Goal: Feedback & Contribution: Contribute content

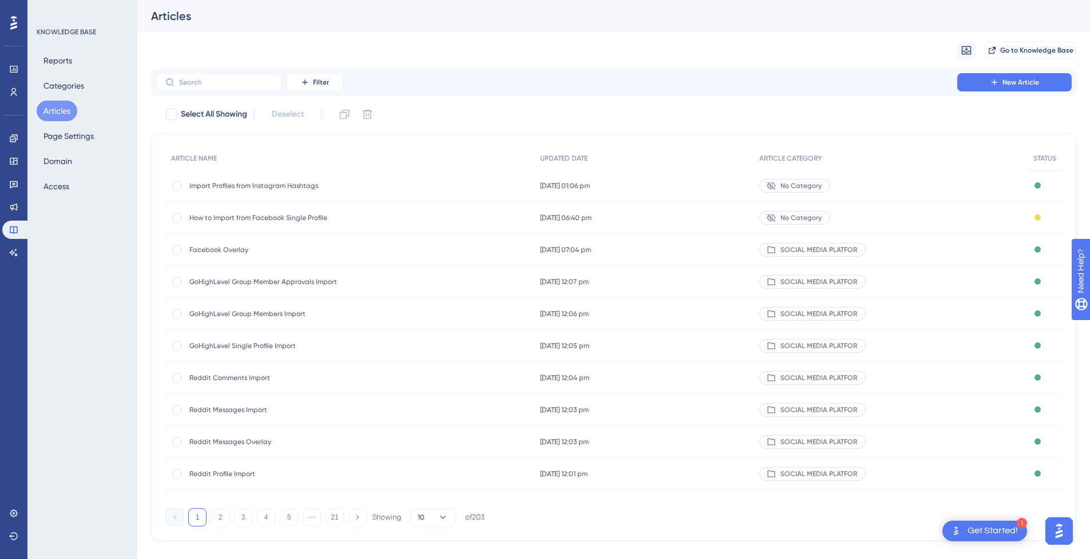
click at [332, 184] on span "Import Profiles from Instagram Hashtags" at bounding box center [280, 185] width 183 height 9
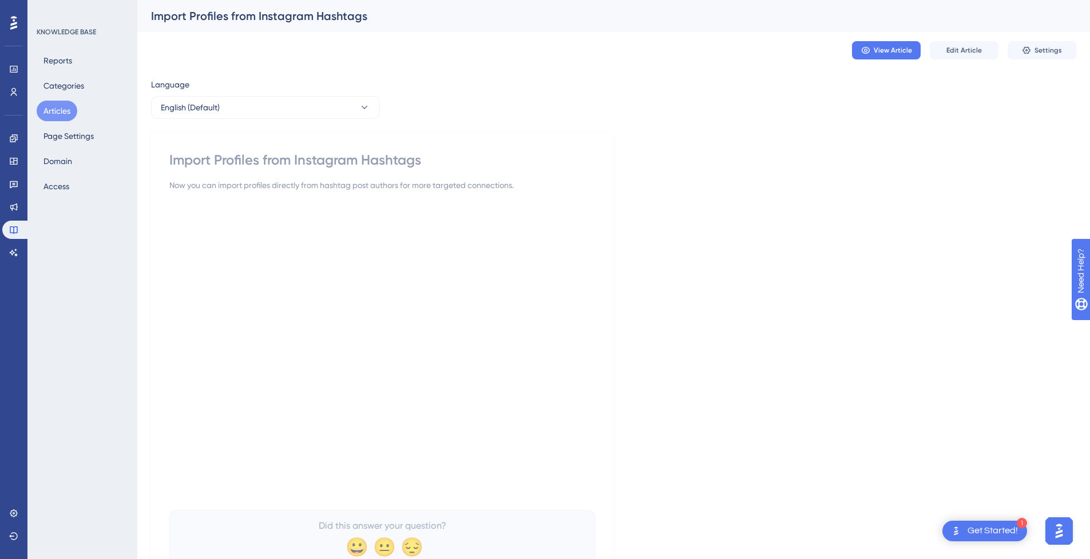
click at [61, 106] on button "Articles" at bounding box center [57, 111] width 41 height 21
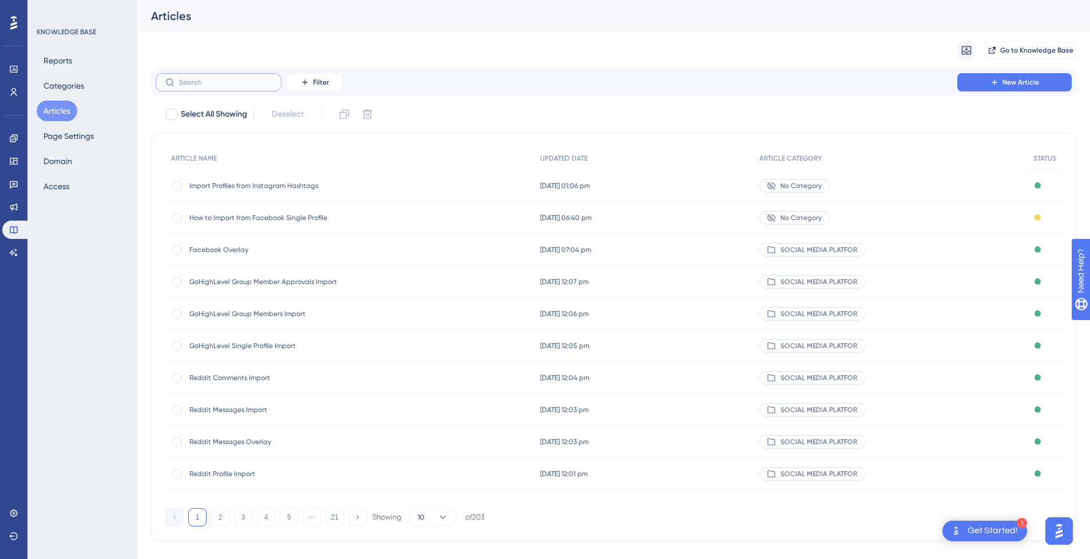
click at [224, 79] on input "text" at bounding box center [225, 82] width 93 height 8
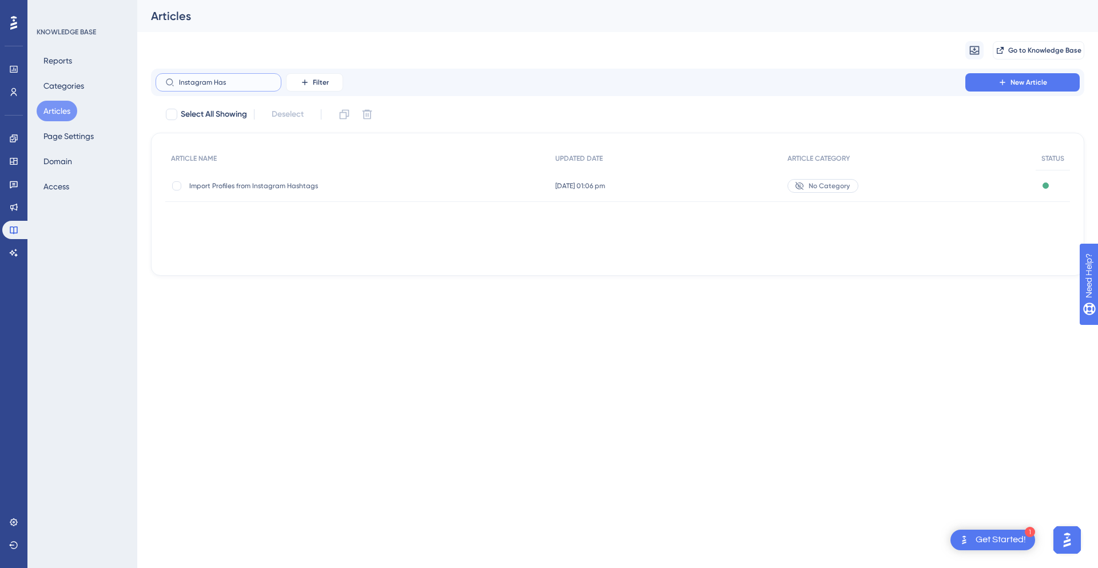
type input "Instagram Has"
click at [379, 184] on div "Import Profiles from Instagram Hashtags Import Profiles from Instagram Hashtags" at bounding box center [357, 186] width 384 height 32
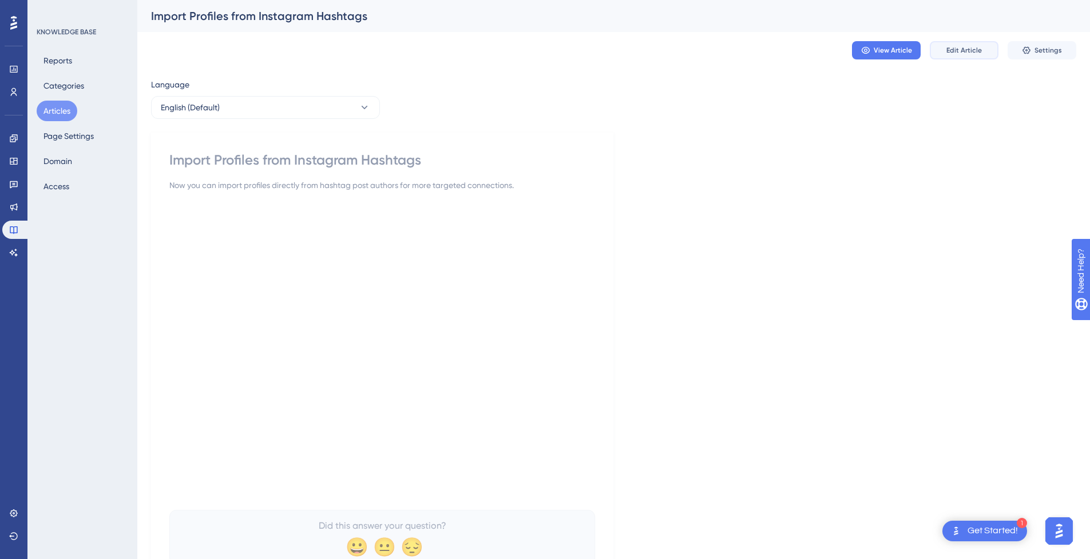
click at [957, 50] on span "Edit Article" at bounding box center [963, 50] width 35 height 9
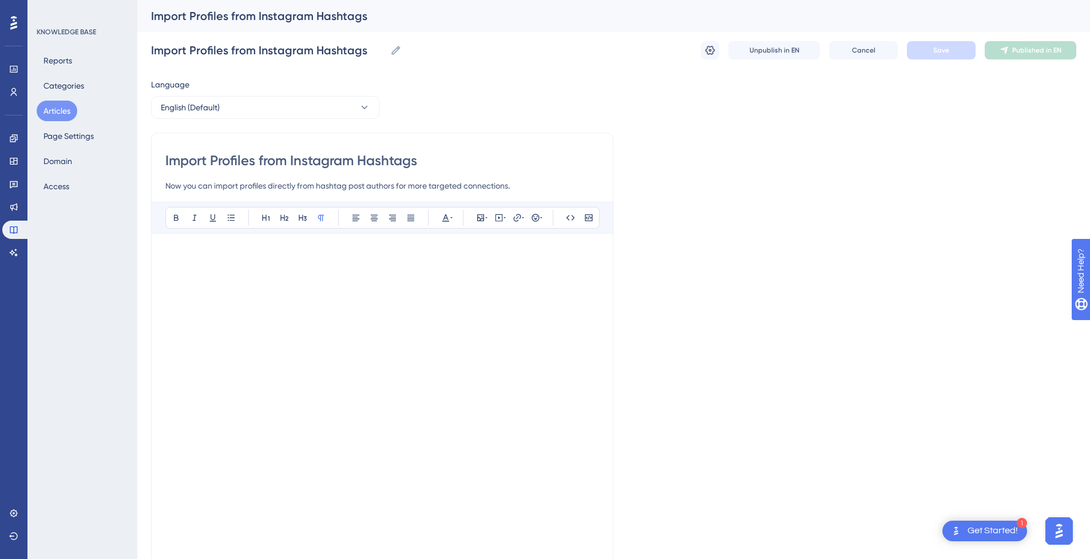
click at [59, 112] on button "Articles" at bounding box center [57, 111] width 41 height 21
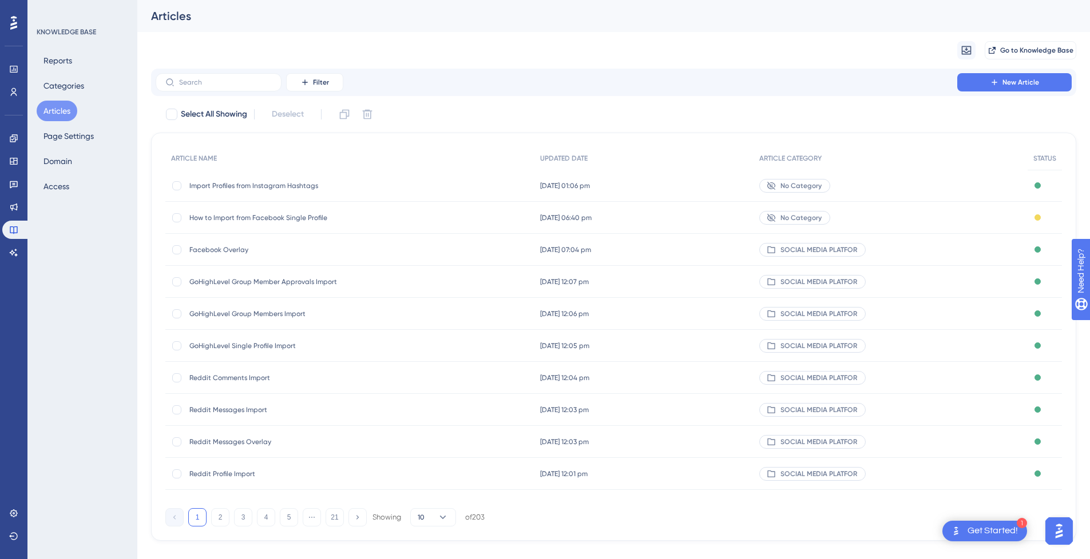
click at [299, 218] on span "How to Import from Facebook Single Profile" at bounding box center [280, 217] width 183 height 9
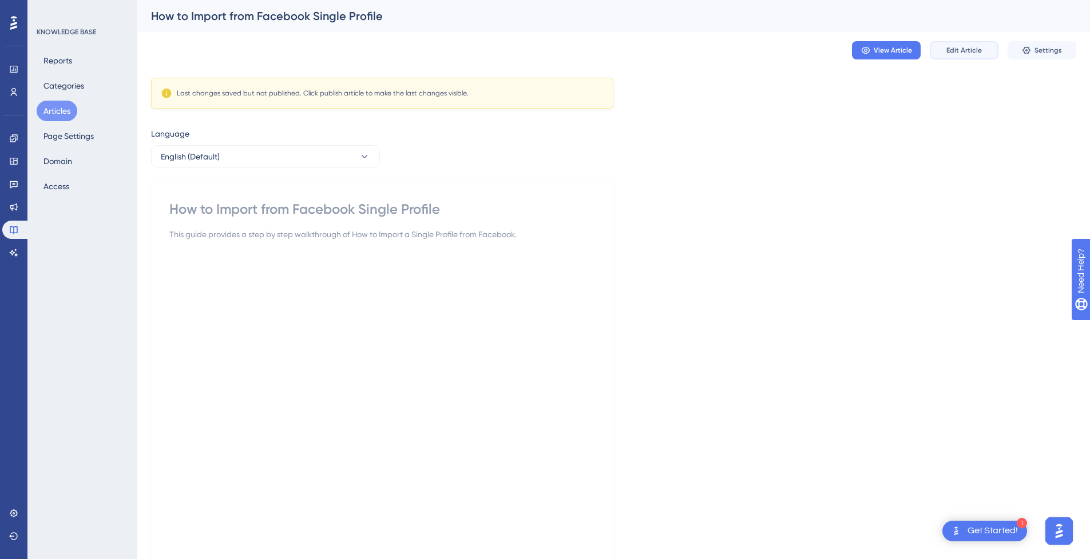
click at [973, 53] on span "Edit Article" at bounding box center [963, 50] width 35 height 9
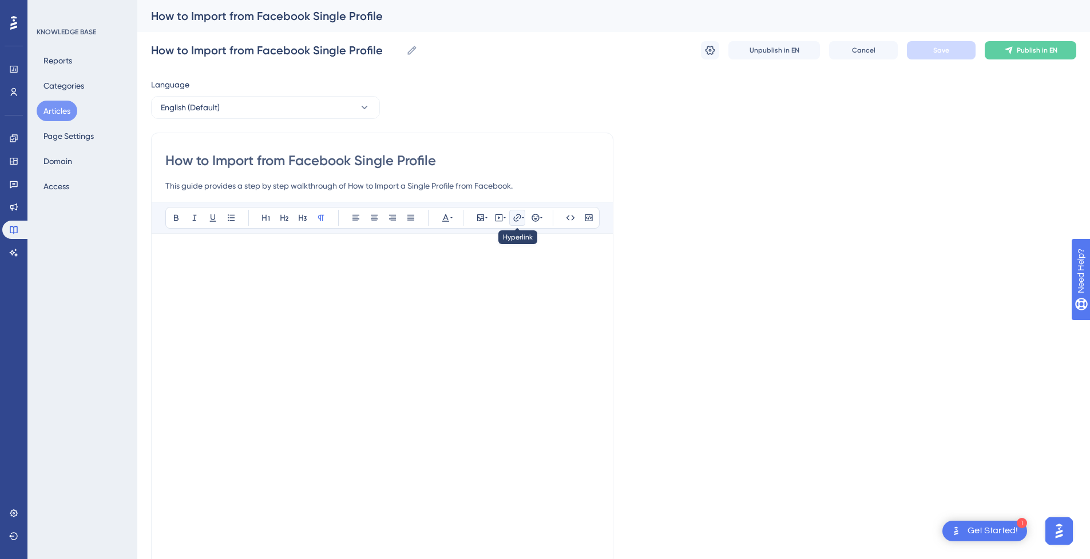
click at [523, 218] on icon at bounding box center [523, 217] width 2 height 1
click at [515, 219] on icon at bounding box center [516, 217] width 9 height 9
click at [426, 256] on p at bounding box center [382, 255] width 434 height 14
click at [520, 222] on icon at bounding box center [516, 217] width 9 height 9
drag, startPoint x: 507, startPoint y: 293, endPoint x: 441, endPoint y: 292, distance: 66.3
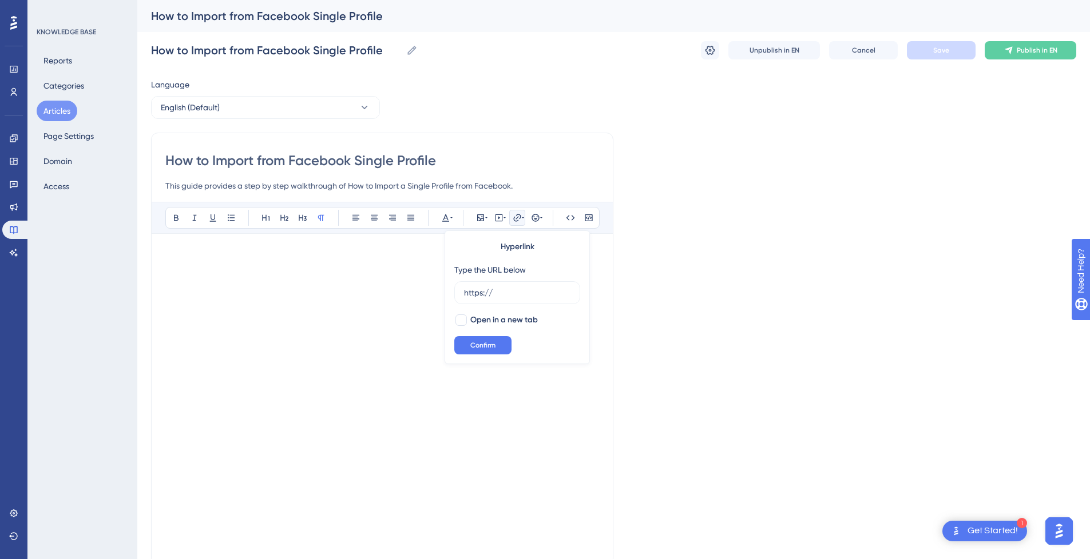
click at [234, 31] on div "Performance Users Engagement Widgets Feedback Product Updates Knowledge Base AI…" at bounding box center [613, 326] width 952 height 653
click at [411, 53] on icon at bounding box center [412, 50] width 9 height 9
click at [402, 53] on input "How to Import from Facebook Single Profile" at bounding box center [276, 50] width 251 height 16
click at [714, 49] on icon at bounding box center [709, 50] width 11 height 11
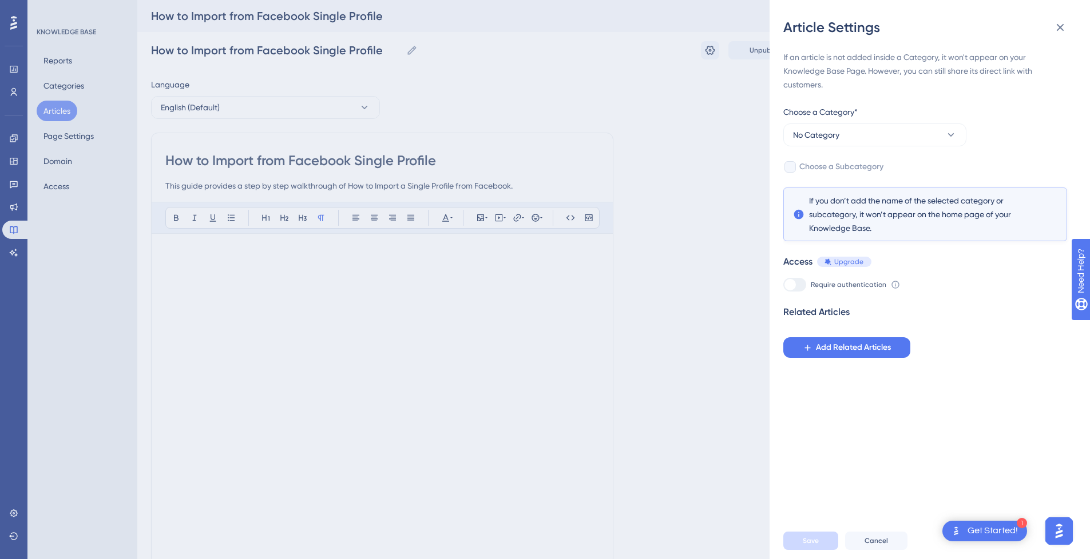
click at [671, 200] on div "Article Settings If an article is not added inside a Category, it won't appear …" at bounding box center [545, 279] width 1090 height 559
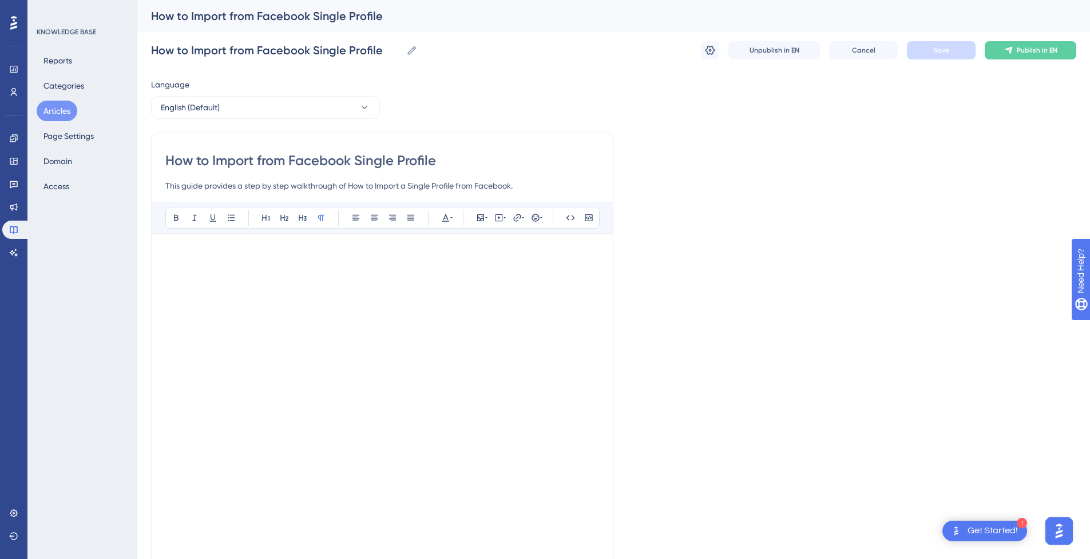
click at [450, 161] on input "How to Import from Facebook Single Profile" at bounding box center [382, 161] width 434 height 18
click at [512, 221] on button at bounding box center [517, 218] width 16 height 16
click at [780, 52] on span "Unpublish in EN" at bounding box center [774, 50] width 50 height 9
click at [516, 219] on icon at bounding box center [516, 217] width 7 height 7
drag, startPoint x: 471, startPoint y: 291, endPoint x: 443, endPoint y: 291, distance: 27.5
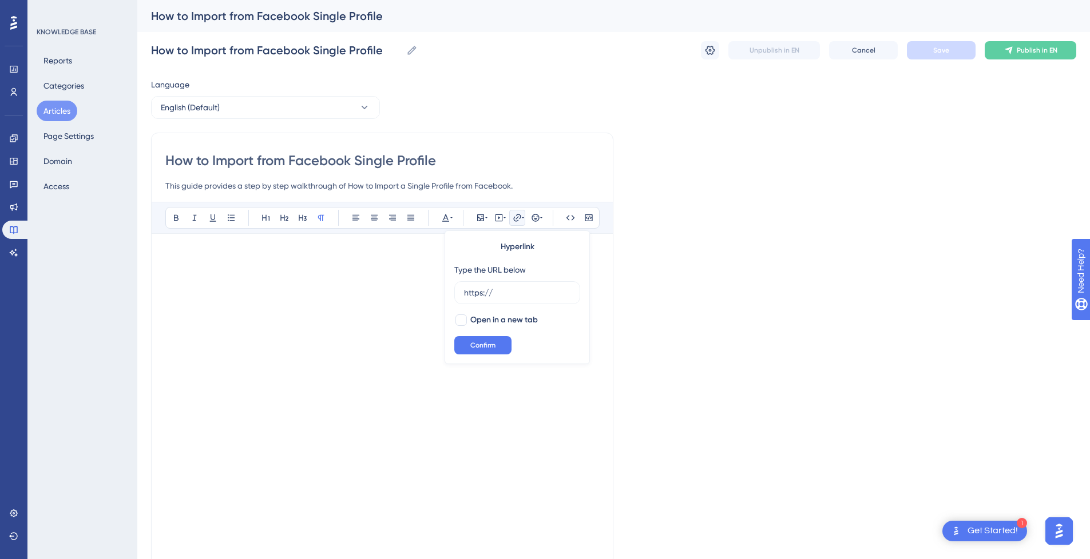
click at [250, 30] on div "Performance Users Engagement Widgets Feedback Product Updates Knowledge Base AI…" at bounding box center [613, 326] width 952 height 653
click at [487, 220] on icon at bounding box center [486, 217] width 2 height 9
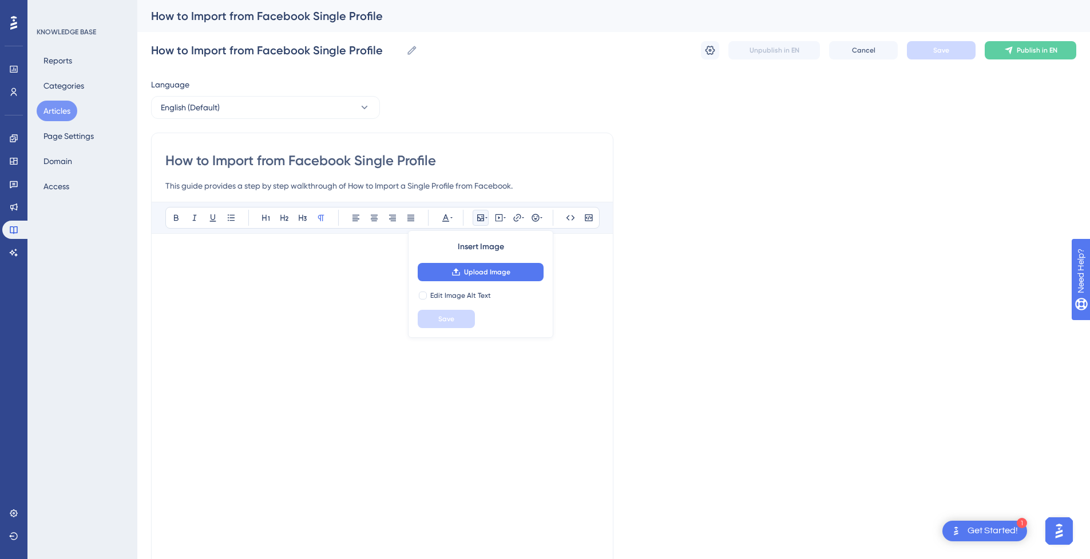
click at [487, 220] on icon at bounding box center [486, 217] width 2 height 9
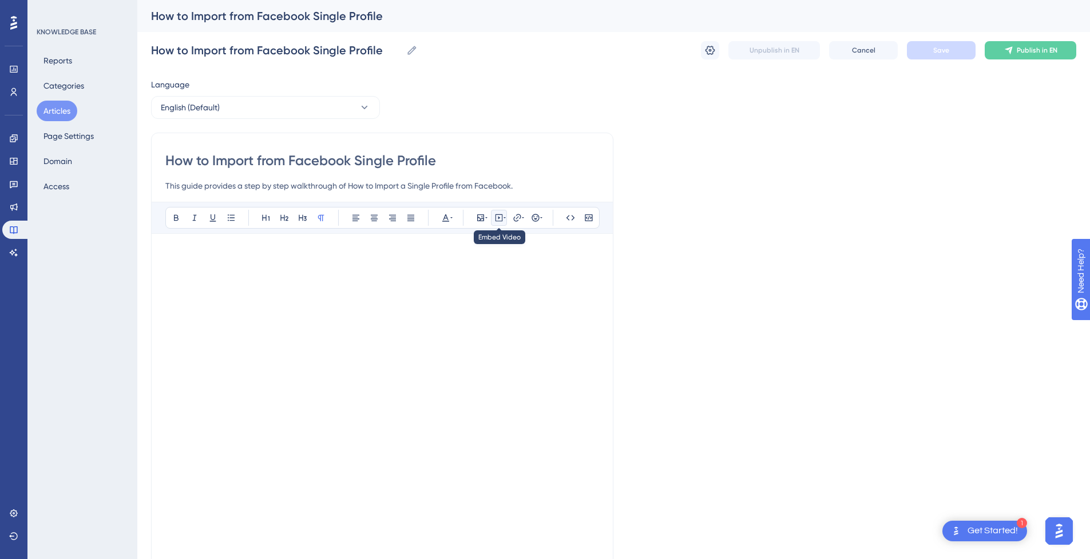
click at [506, 217] on button at bounding box center [499, 218] width 16 height 16
click at [497, 216] on icon at bounding box center [498, 217] width 9 height 9
click at [500, 216] on icon at bounding box center [498, 217] width 9 height 9
click at [507, 286] on textarea at bounding box center [499, 288] width 174 height 51
click at [520, 216] on icon at bounding box center [516, 217] width 7 height 7
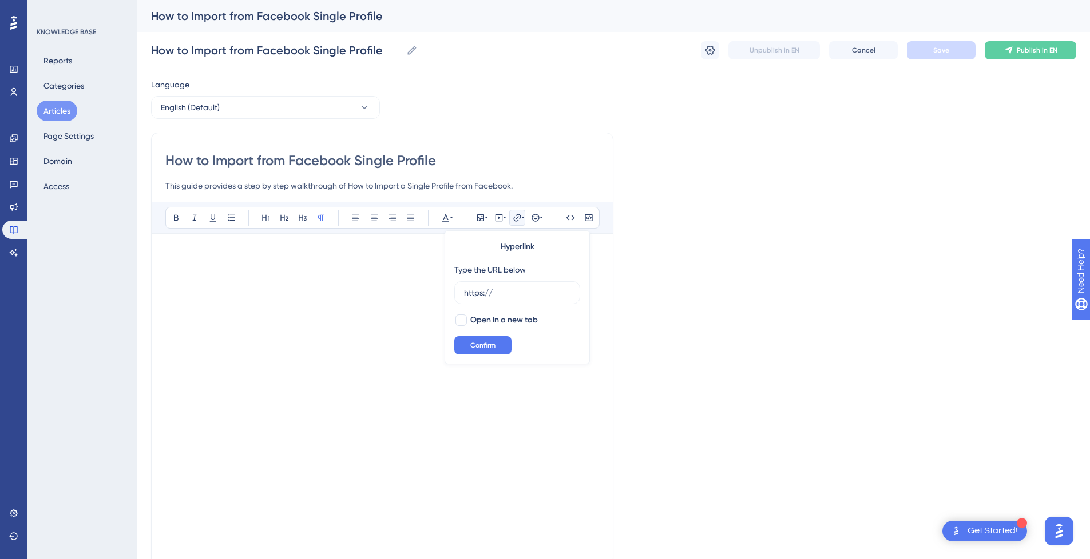
click at [341, 184] on input "This guide provides a step by step walkthrough of How to Import a Single Profil…" at bounding box center [382, 186] width 434 height 14
click at [391, 156] on input "How to Import from Facebook Single Profile" at bounding box center [382, 161] width 434 height 18
click at [408, 190] on input "This guide provides a step by step walkthrough of How to Import a Single Profil…" at bounding box center [382, 186] width 434 height 14
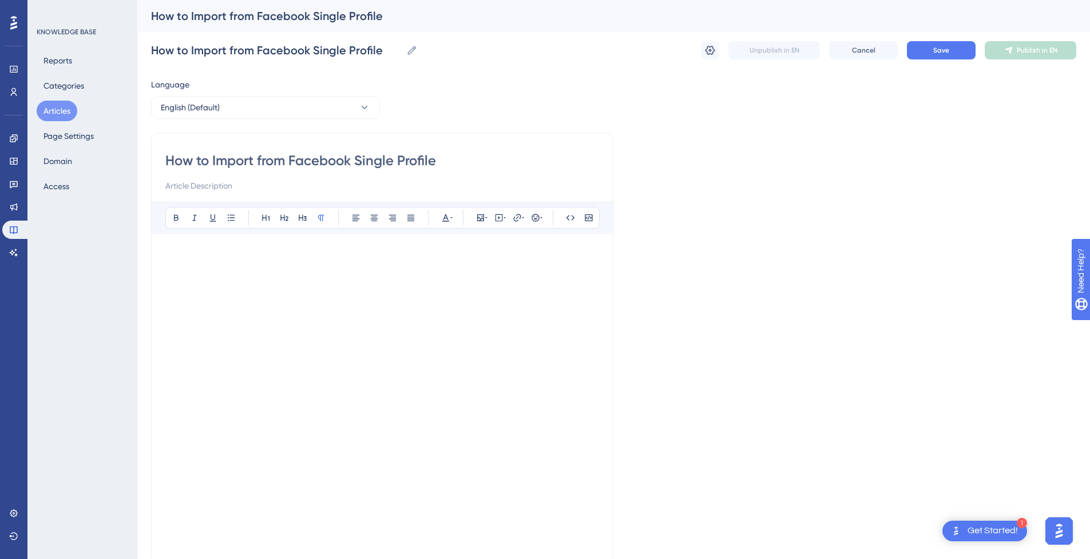
type input "This guide provides a step by step walkthrough of How to Import a Single Profil…"
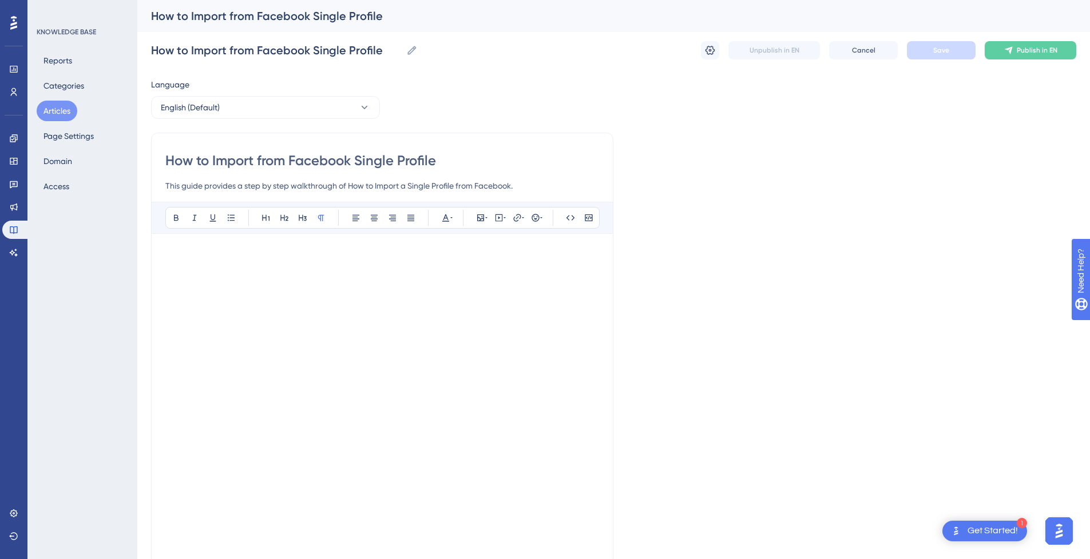
click at [321, 253] on p at bounding box center [382, 255] width 434 height 14
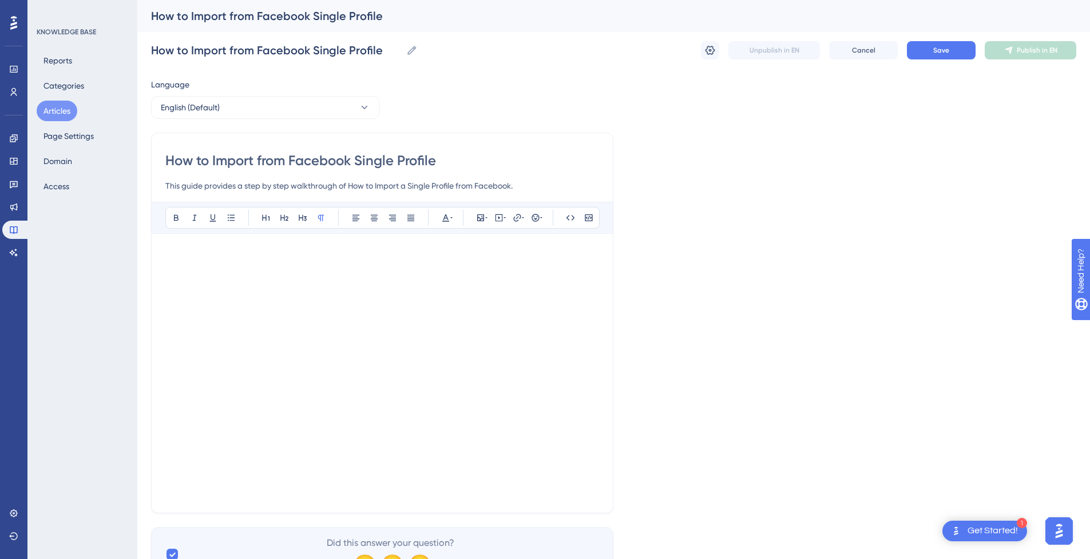
click at [476, 296] on div at bounding box center [382, 374] width 434 height 252
click at [480, 291] on div at bounding box center [382, 374] width 434 height 252
click at [500, 217] on icon at bounding box center [498, 217] width 9 height 9
click at [490, 291] on textarea at bounding box center [499, 288] width 174 height 51
paste textarea "<div style="position:relative;padding-bottom:56.25%;"> <iframe style="width:100…"
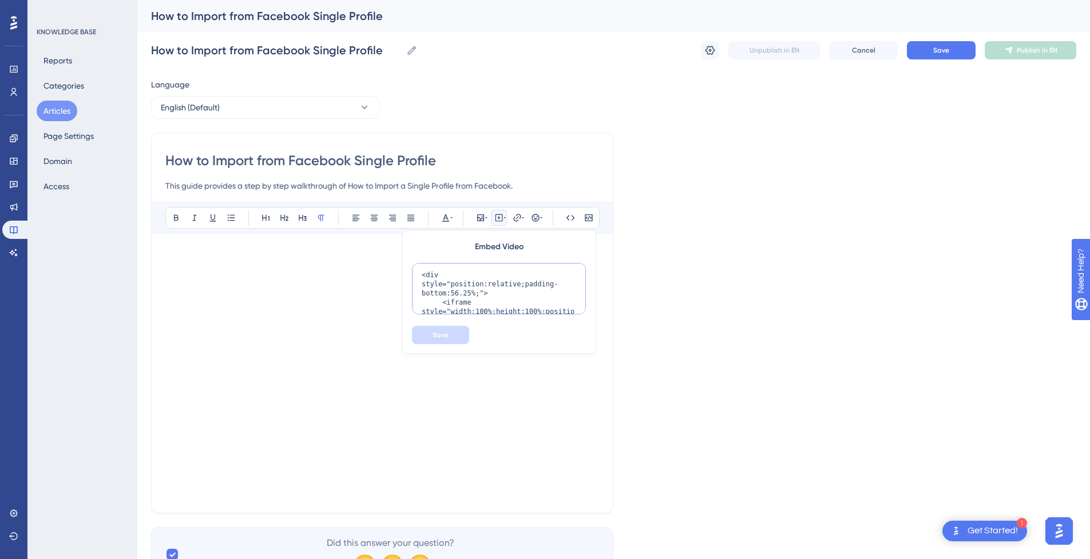
scroll to position [148, 0]
type textarea "<div style="position:relative;padding-bottom:56.25%;"> <iframe style="width:100…"
click at [446, 333] on span "Save" at bounding box center [440, 335] width 16 height 9
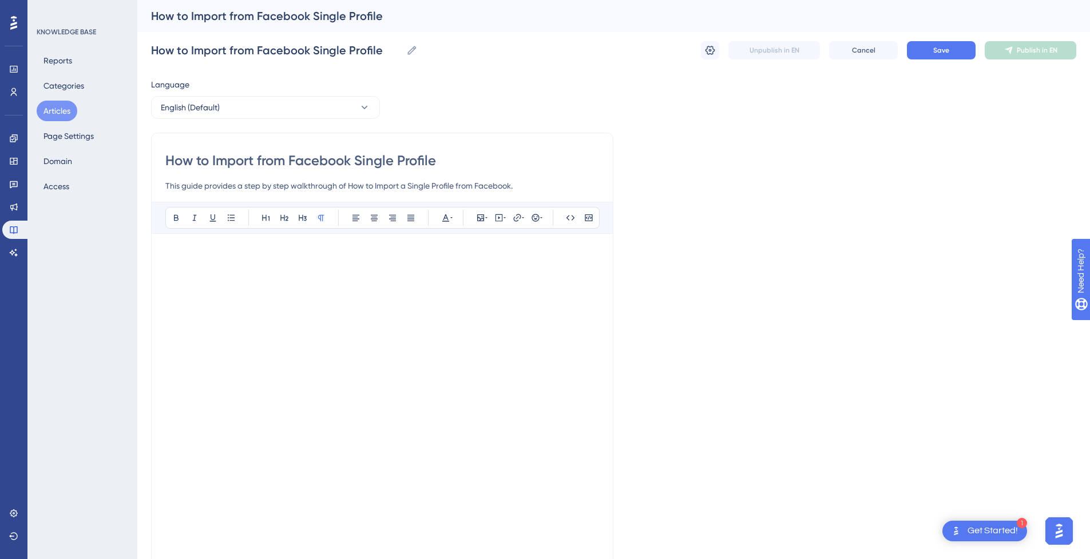
click at [194, 268] on p at bounding box center [382, 268] width 434 height 14
click at [182, 247] on div "Bold Italic Underline Bullet Point Heading 1 Heading 2 Heading 3 Normal Align L…" at bounding box center [382, 370] width 434 height 336
click at [292, 528] on p at bounding box center [382, 531] width 434 height 14
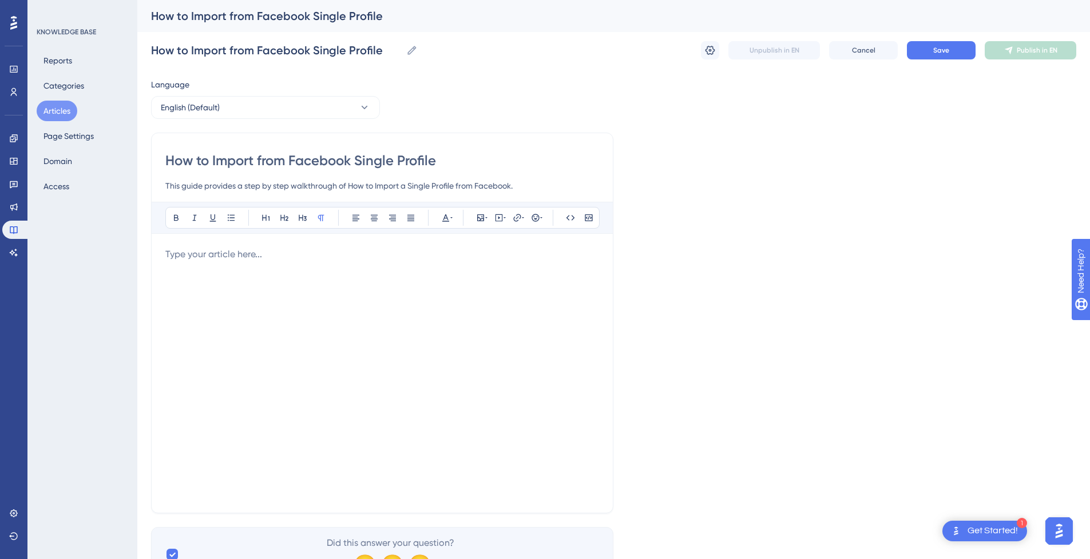
click at [366, 273] on div at bounding box center [382, 374] width 434 height 252
drag, startPoint x: 448, startPoint y: 162, endPoint x: 535, endPoint y: 2, distance: 182.7
click at [162, 166] on div "How to Import from Facebook Single Profile This guide provides a step by step w…" at bounding box center [382, 323] width 462 height 381
click at [320, 289] on div at bounding box center [382, 374] width 434 height 252
click at [515, 217] on icon at bounding box center [516, 217] width 9 height 9
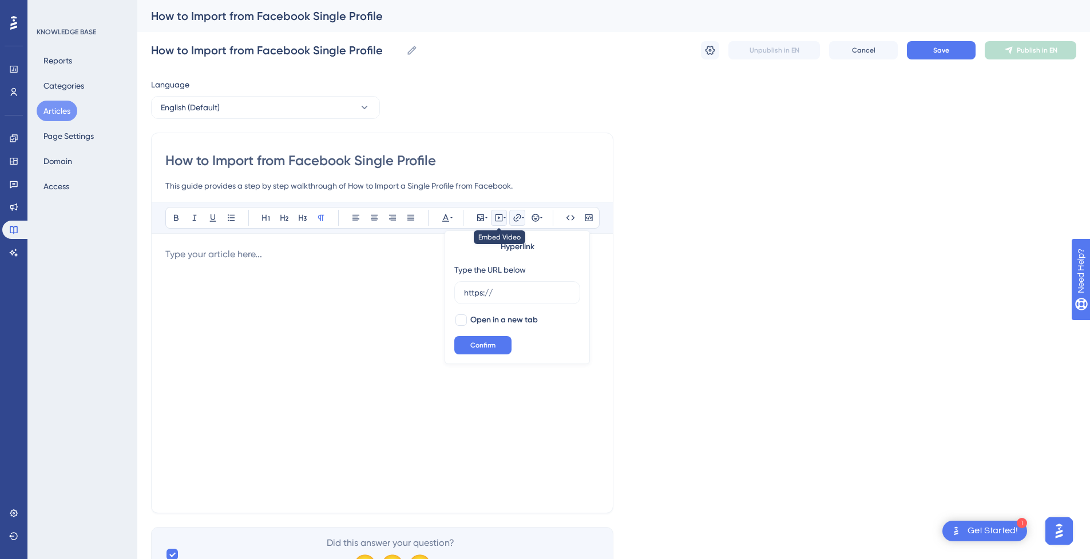
click at [491, 217] on button at bounding box center [499, 218] width 16 height 16
click at [485, 285] on textarea at bounding box center [499, 288] width 174 height 51
paste textarea "<iframe width="700px" height="400px" src="https://embed.app.guidde.com/playbook…"
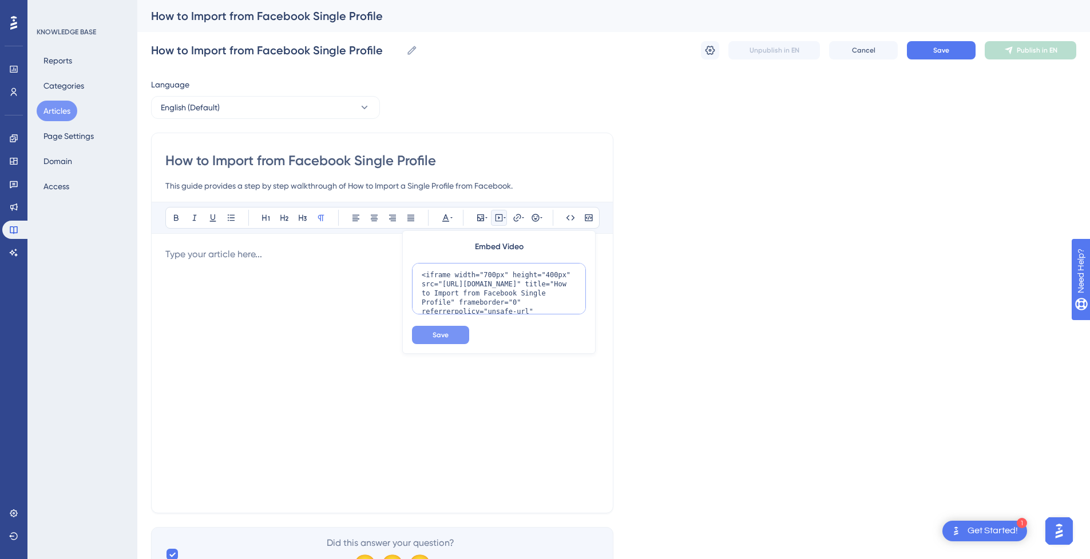
scroll to position [84, 0]
type textarea "<iframe width="700px" height="400px" src="https://embed.app.guidde.com/playbook…"
click at [452, 336] on button "Save" at bounding box center [440, 335] width 57 height 18
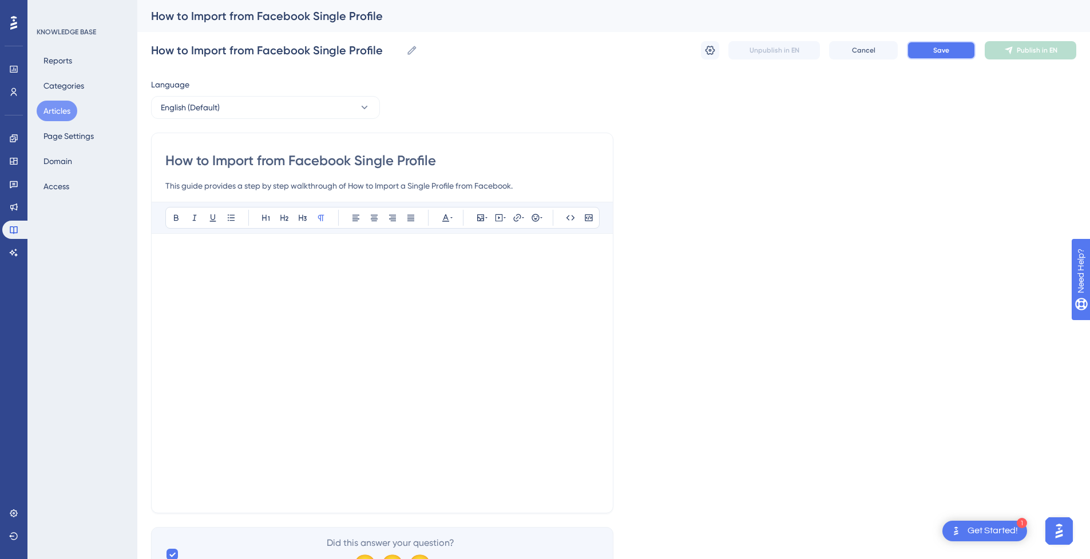
click at [933, 49] on span "Save" at bounding box center [941, 50] width 16 height 9
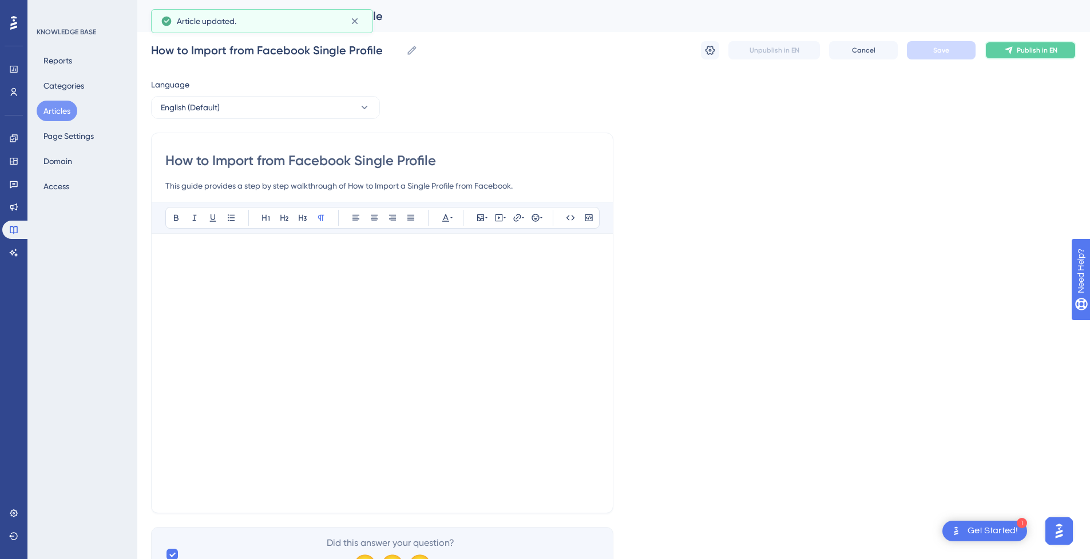
click at [1014, 50] on button "Publish in EN" at bounding box center [1030, 50] width 92 height 18
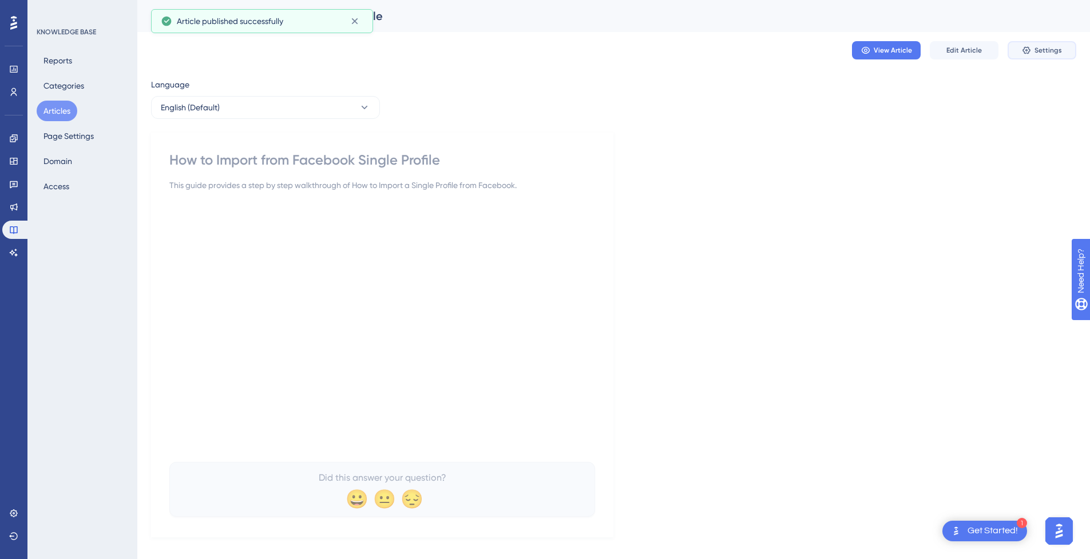
click at [1055, 46] on span "Settings" at bounding box center [1047, 50] width 27 height 9
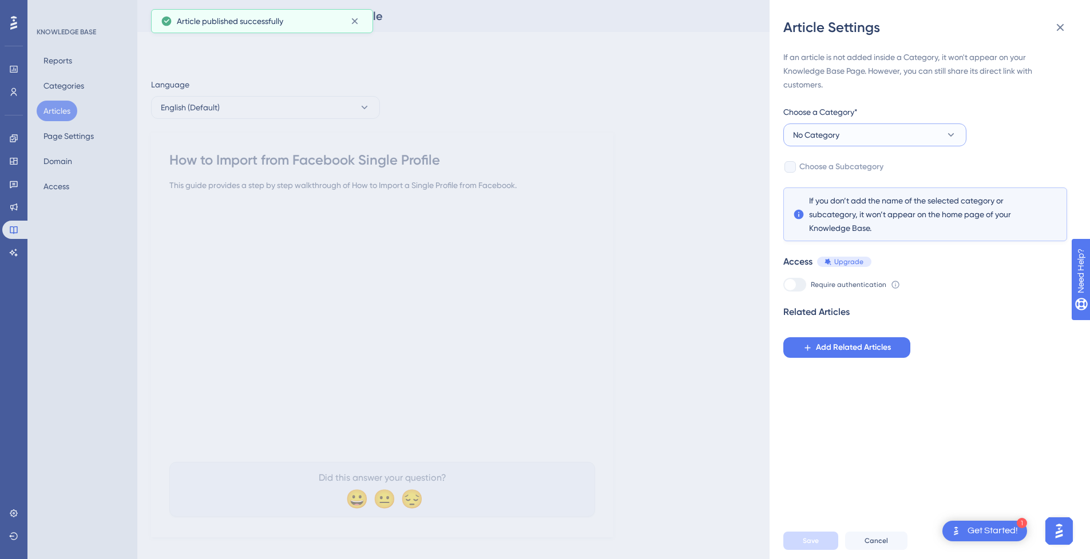
click at [908, 136] on button "No Category" at bounding box center [874, 135] width 183 height 23
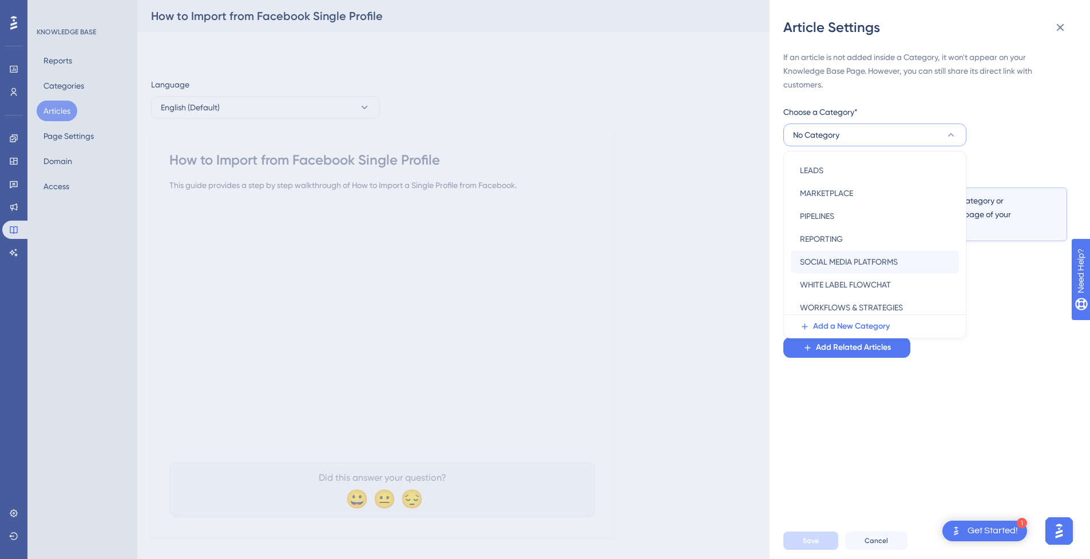
scroll to position [164, 0]
click at [879, 256] on span "SOCIAL MEDIA PLATFORMS" at bounding box center [849, 258] width 98 height 14
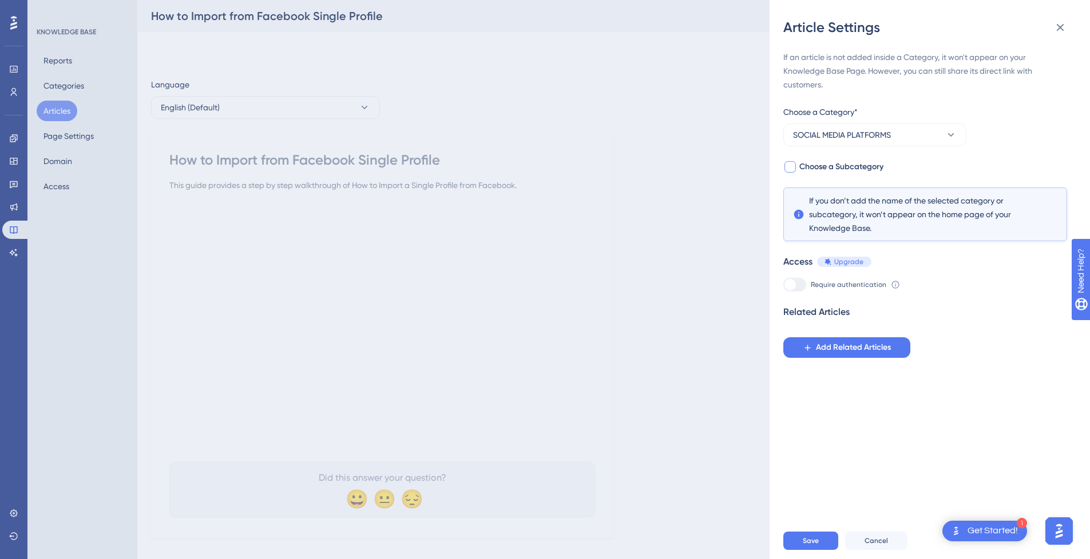
click at [787, 169] on div at bounding box center [789, 166] width 11 height 11
checkbox input "true"
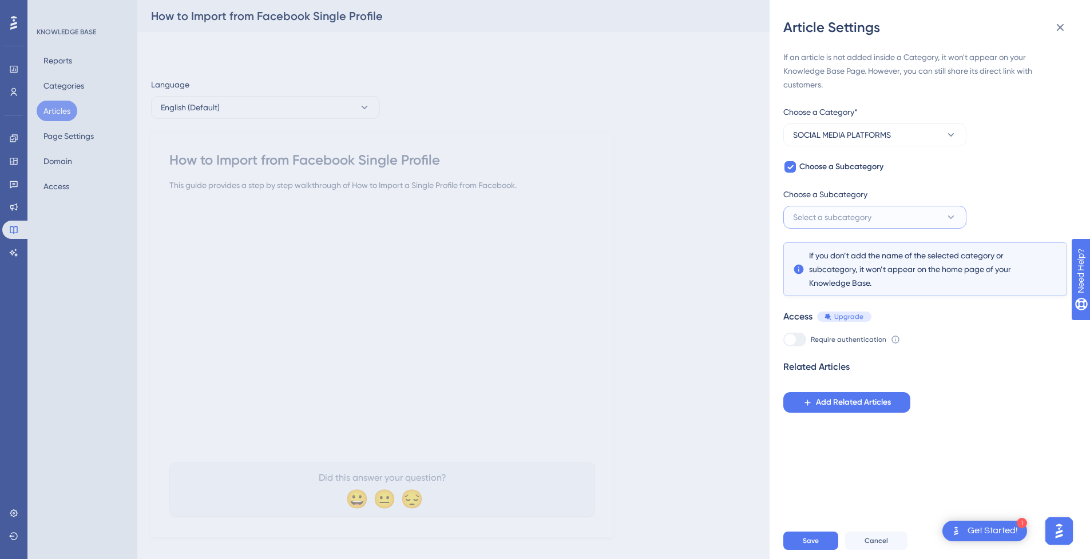
click at [846, 210] on button "Select a subcategory" at bounding box center [874, 217] width 183 height 23
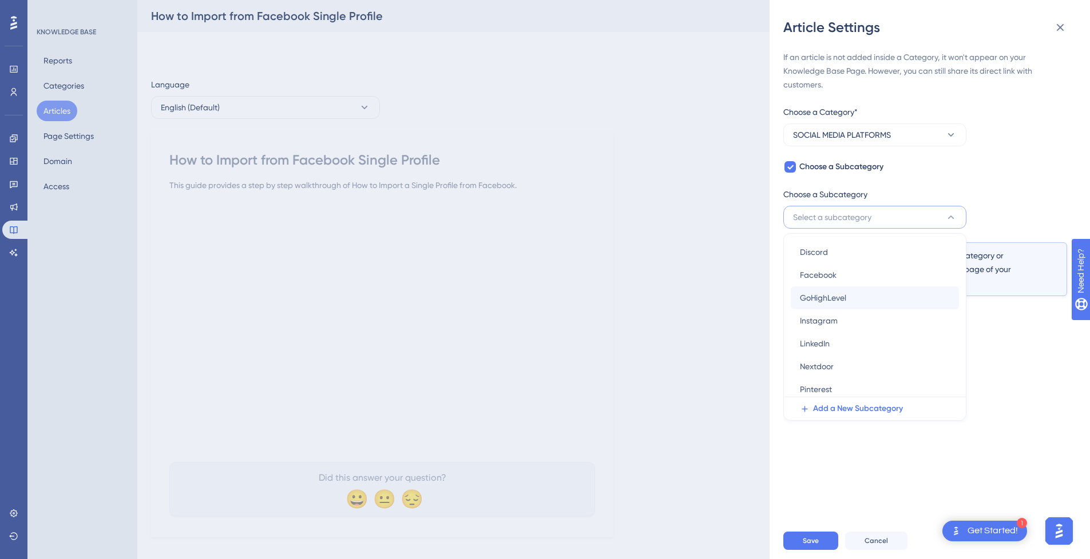
scroll to position [43, 0]
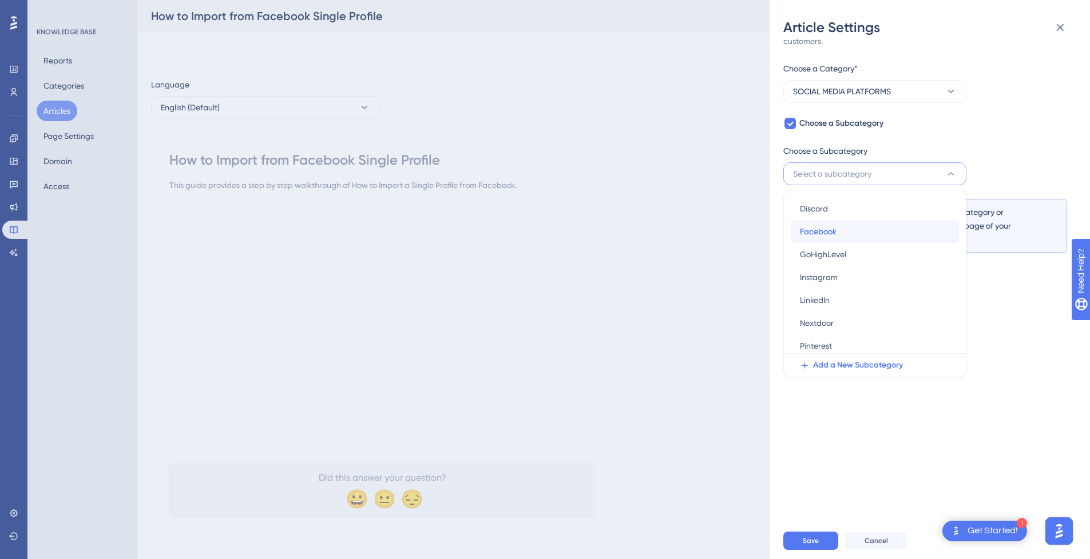
click at [846, 222] on div "Facebook Facebook" at bounding box center [875, 231] width 150 height 23
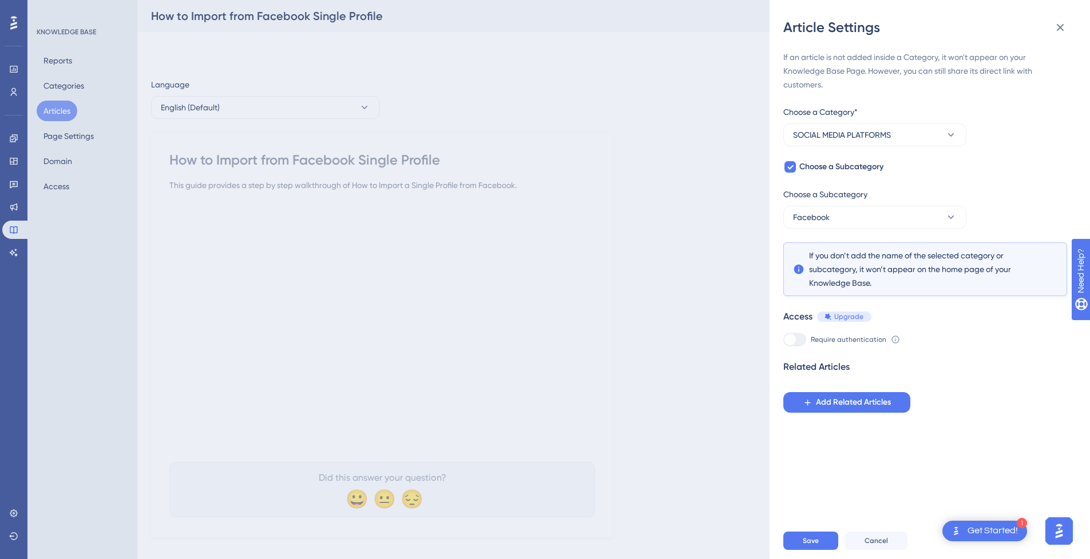
scroll to position [0, 0]
click at [809, 546] on span "Save" at bounding box center [810, 540] width 16 height 9
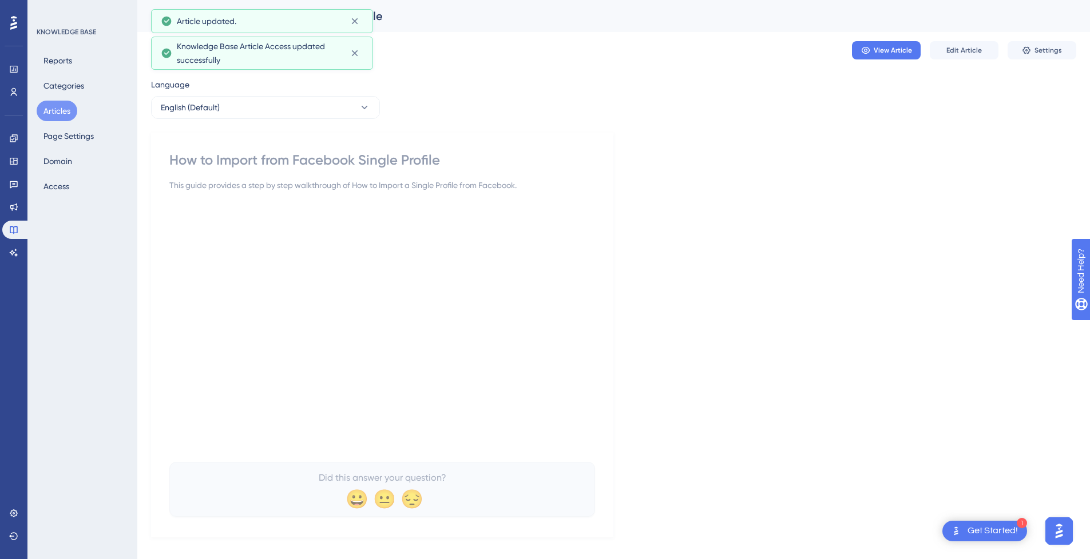
click at [58, 112] on button "Articles" at bounding box center [57, 111] width 41 height 21
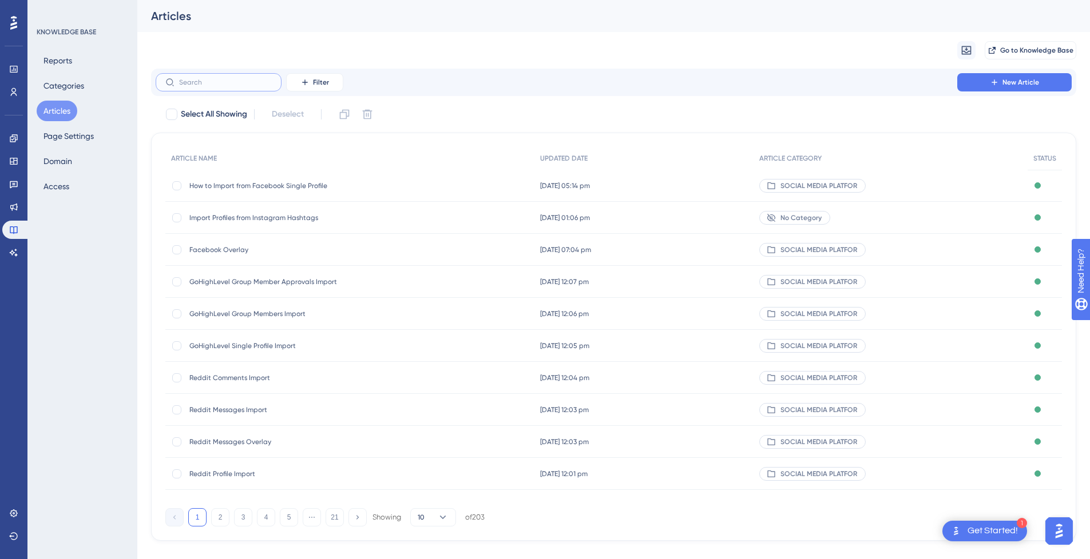
click at [232, 85] on input "text" at bounding box center [225, 82] width 93 height 8
paste input "Mutual Friends Filter"
type input "Mutual Friends Filter"
checkbox input "true"
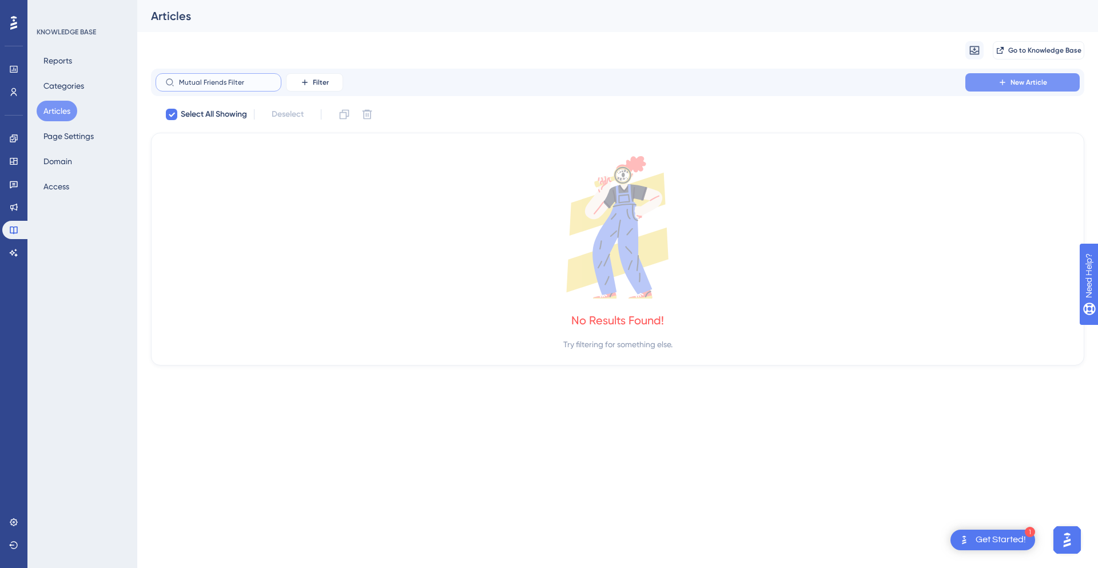
type input "Mutual Friends Filter"
click at [1027, 88] on button "New Article" at bounding box center [1022, 82] width 114 height 18
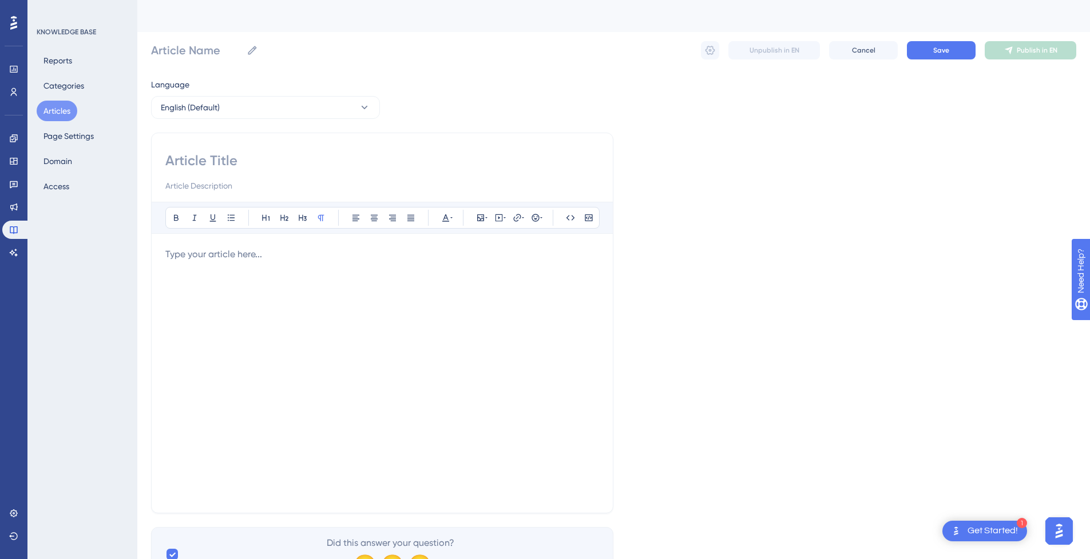
click at [212, 162] on input at bounding box center [382, 161] width 434 height 18
paste input "Mutual Friends Filter"
type input "Mutual Friends Filter"
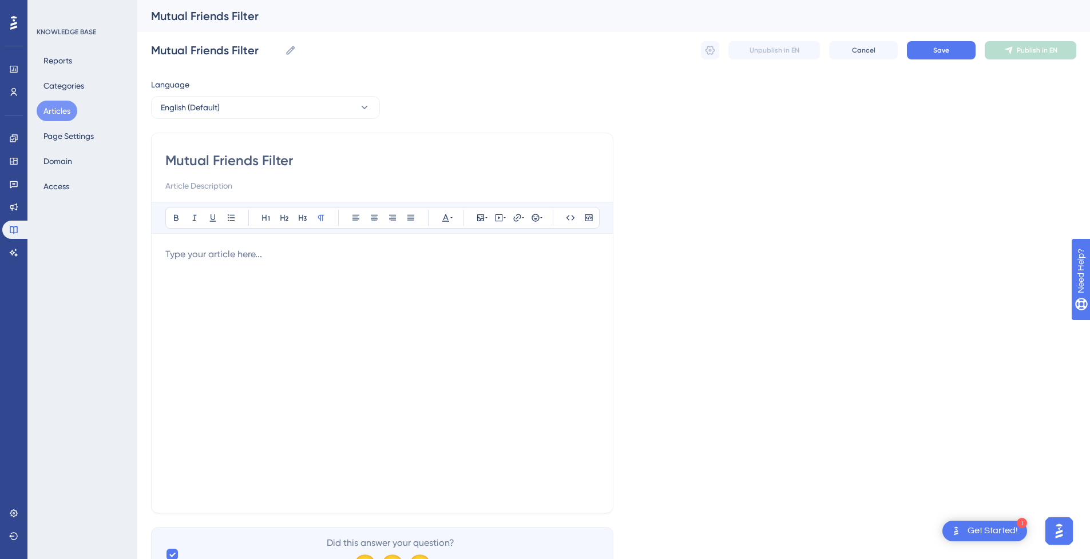
click at [212, 260] on p at bounding box center [382, 255] width 434 height 14
click at [315, 258] on p at bounding box center [382, 255] width 434 height 14
click at [500, 217] on icon at bounding box center [498, 217] width 9 height 9
click at [495, 277] on textarea at bounding box center [499, 288] width 174 height 51
paste textarea "<div style="position:relative;padding-bottom:56.25%;"> <iframe style="width:100…"
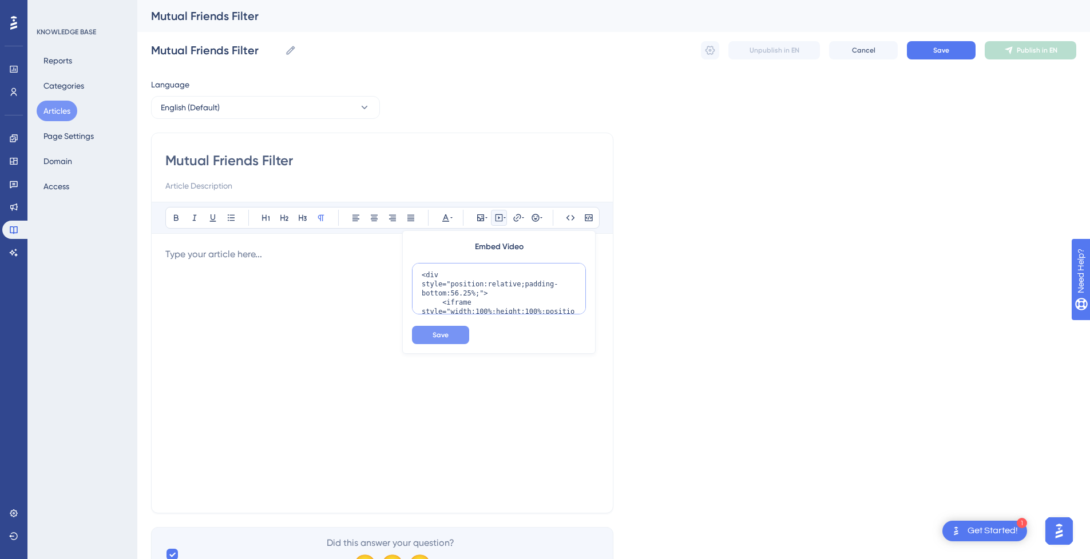
scroll to position [139, 0]
type textarea "<div style="position:relative;padding-bottom:56.25%;"> <iframe style="width:100…"
click at [452, 336] on button "Save" at bounding box center [440, 335] width 57 height 18
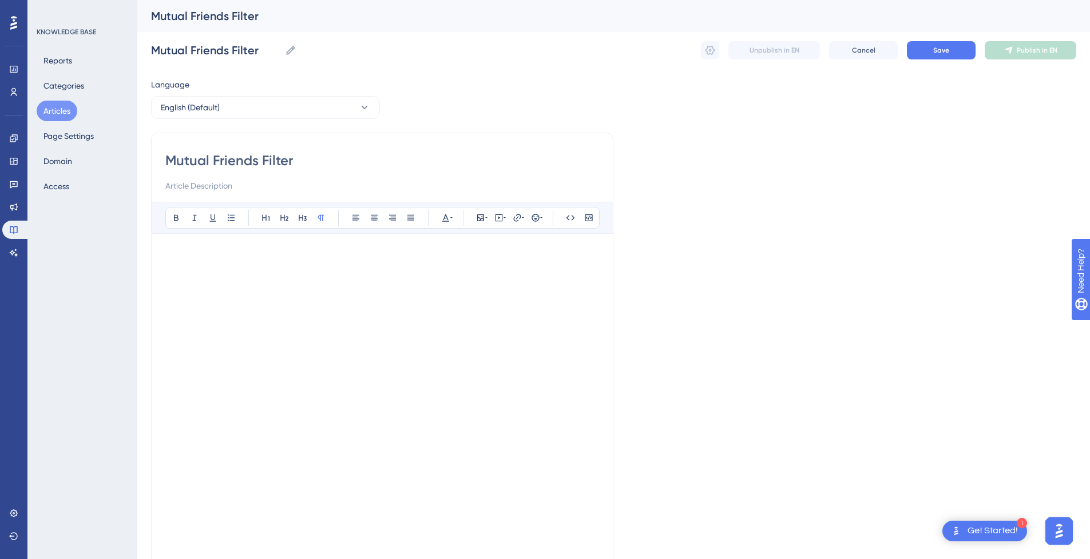
drag, startPoint x: 327, startPoint y: 157, endPoint x: 79, endPoint y: 162, distance: 247.7
click at [137, 162] on div "Performance Users Engagement Widgets Feedback Product Updates Knowledge Base AI…" at bounding box center [613, 326] width 952 height 653
click at [296, 187] on input at bounding box center [382, 186] width 434 height 14
click at [214, 189] on input at bounding box center [382, 186] width 434 height 14
paste input "Importing leads that have a connection to your profile is key to better engagem…"
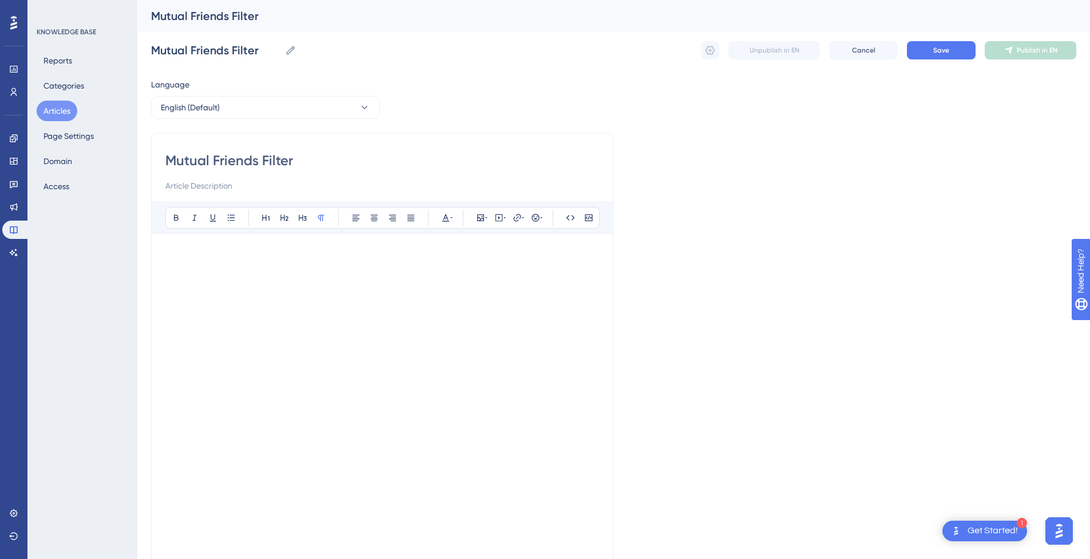
type input "Importing leads that have a connection to your profile is key to better engagem…"
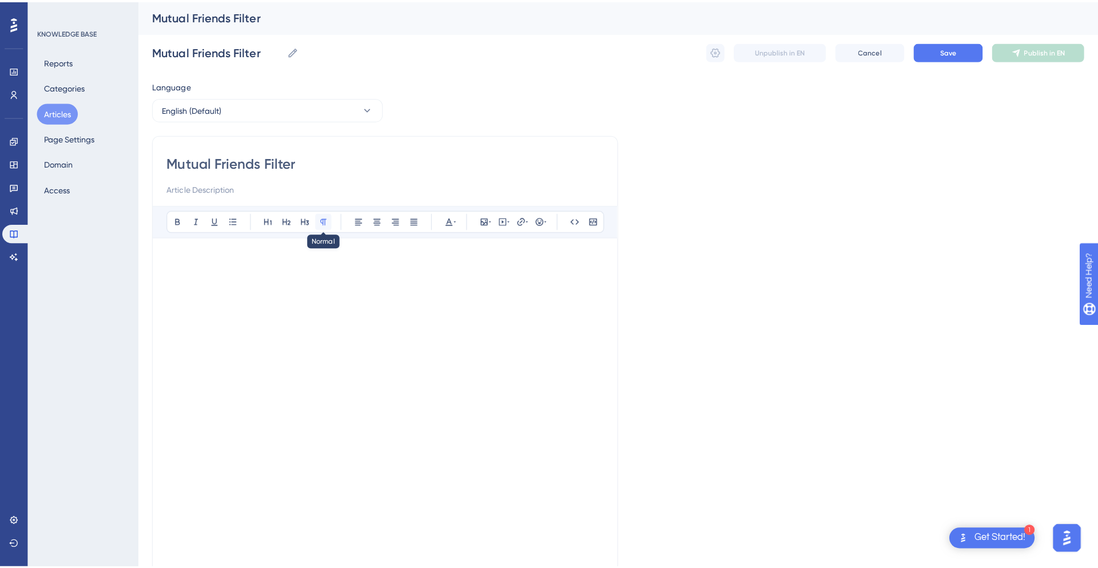
scroll to position [0, 0]
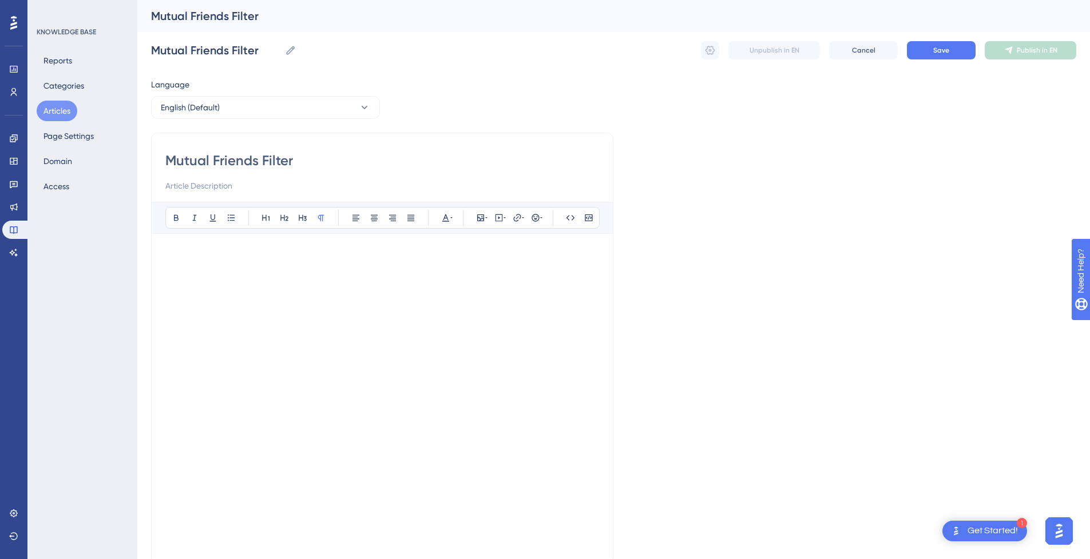
click at [225, 189] on input at bounding box center [382, 186] width 434 height 14
click at [943, 50] on span "Save" at bounding box center [941, 50] width 16 height 9
click at [1052, 50] on span "Publish in EN" at bounding box center [1036, 50] width 41 height 9
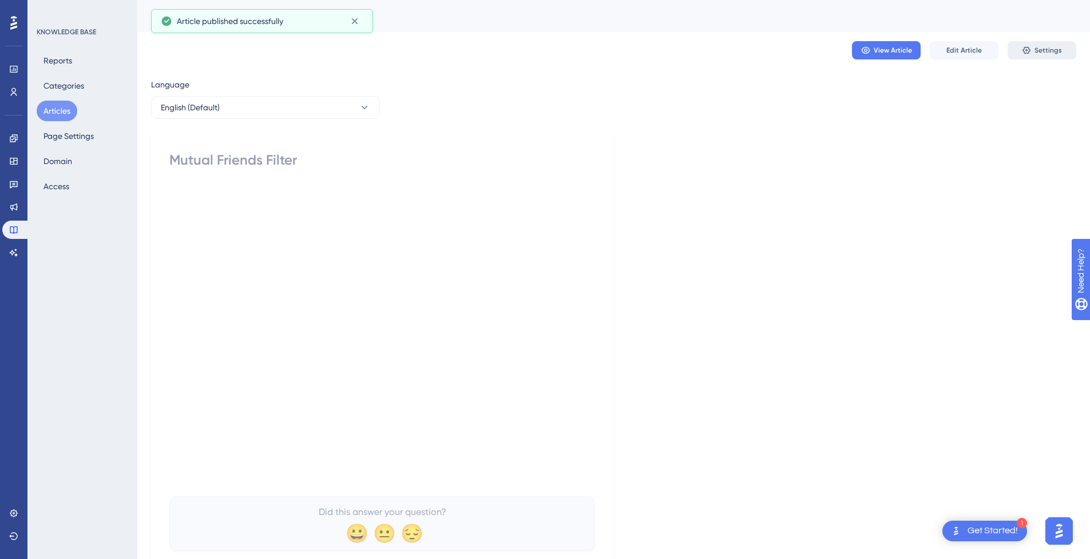
click at [1035, 53] on span "Settings" at bounding box center [1047, 50] width 27 height 9
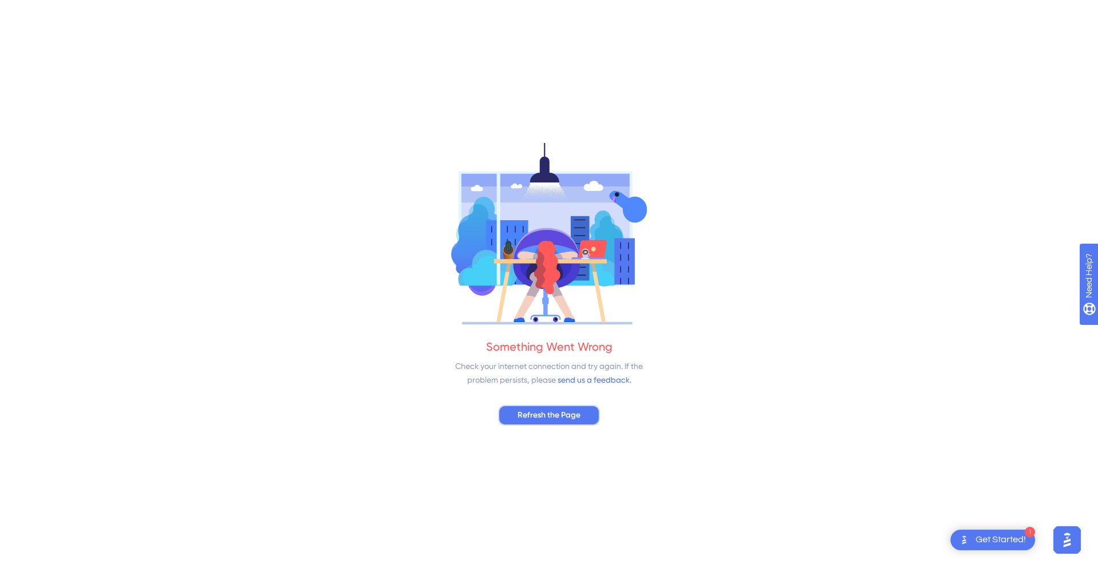
click at [570, 415] on span "Refresh the Page" at bounding box center [549, 415] width 63 height 14
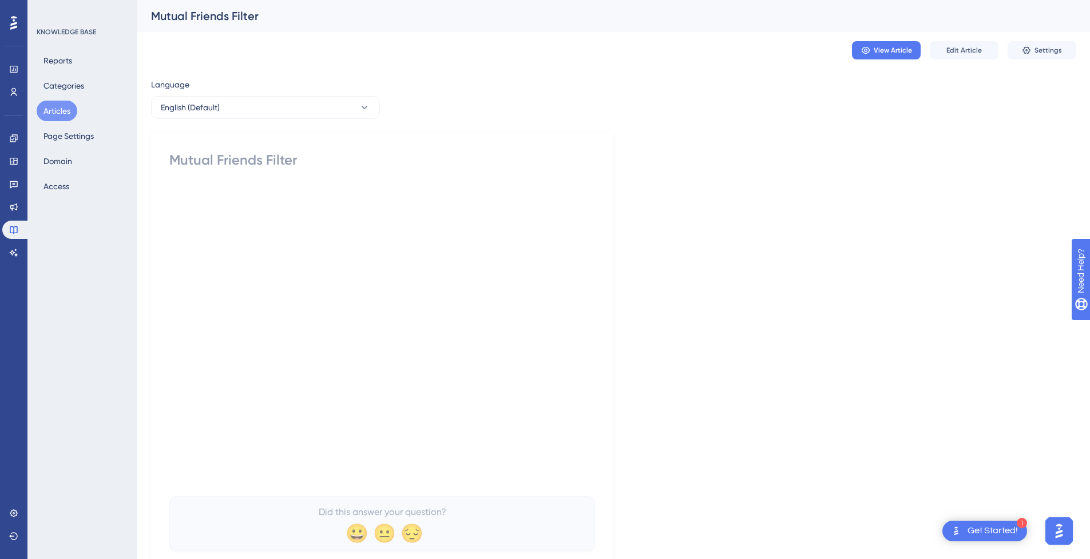
click at [1026, 46] on icon at bounding box center [1025, 50] width 9 height 9
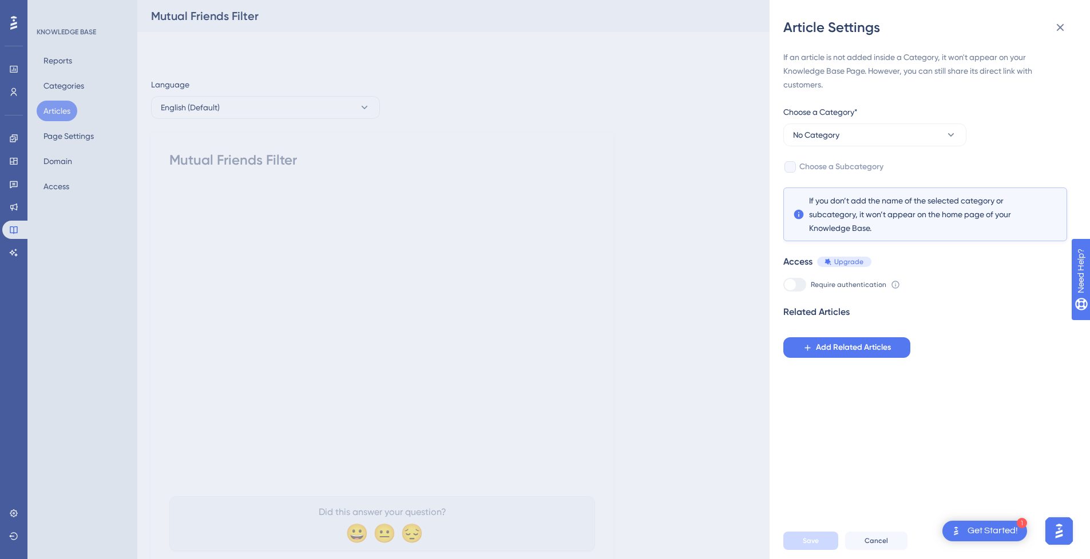
click at [664, 274] on div "Article Settings If an article is not added inside a Category, it won't appear …" at bounding box center [545, 279] width 1090 height 559
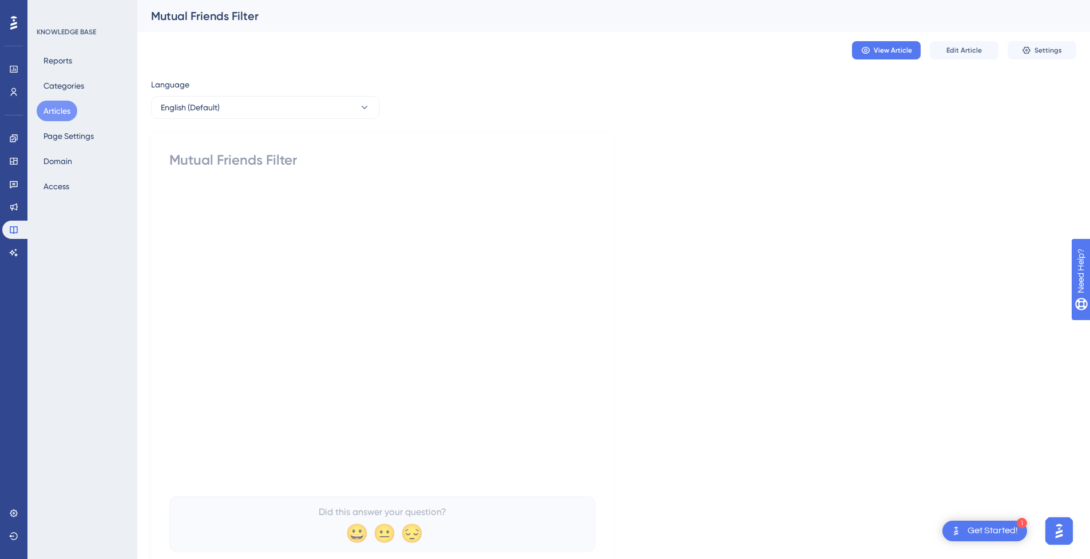
click at [67, 117] on button "Articles" at bounding box center [57, 111] width 41 height 21
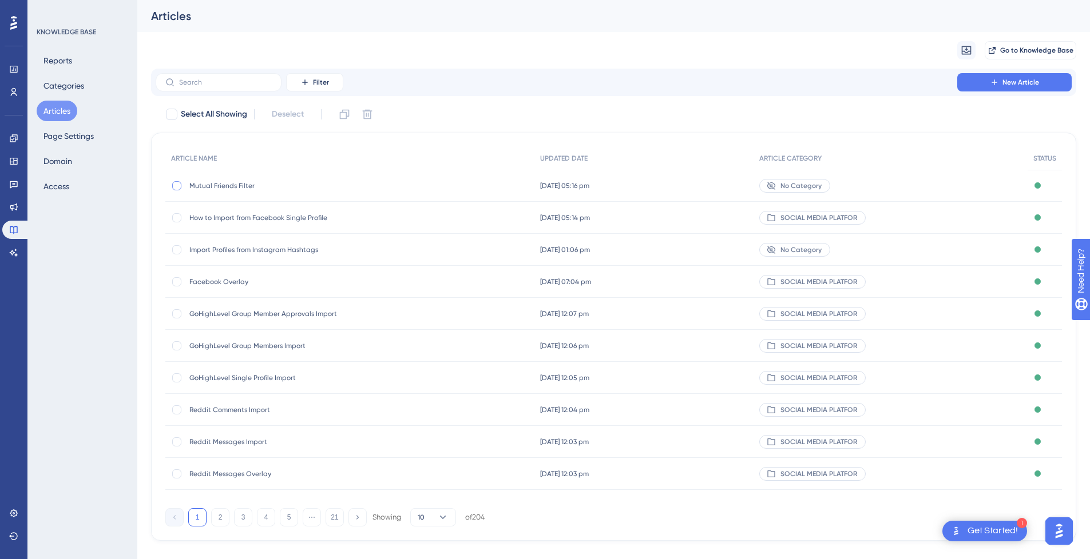
click at [177, 186] on div at bounding box center [176, 185] width 9 height 9
click at [371, 112] on icon at bounding box center [368, 115] width 10 height 10
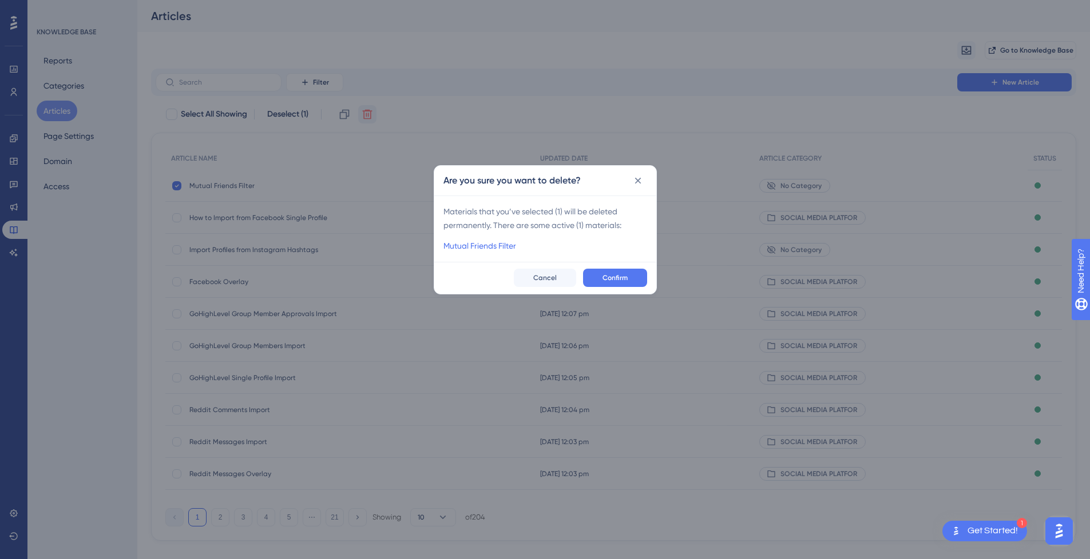
checkbox input "false"
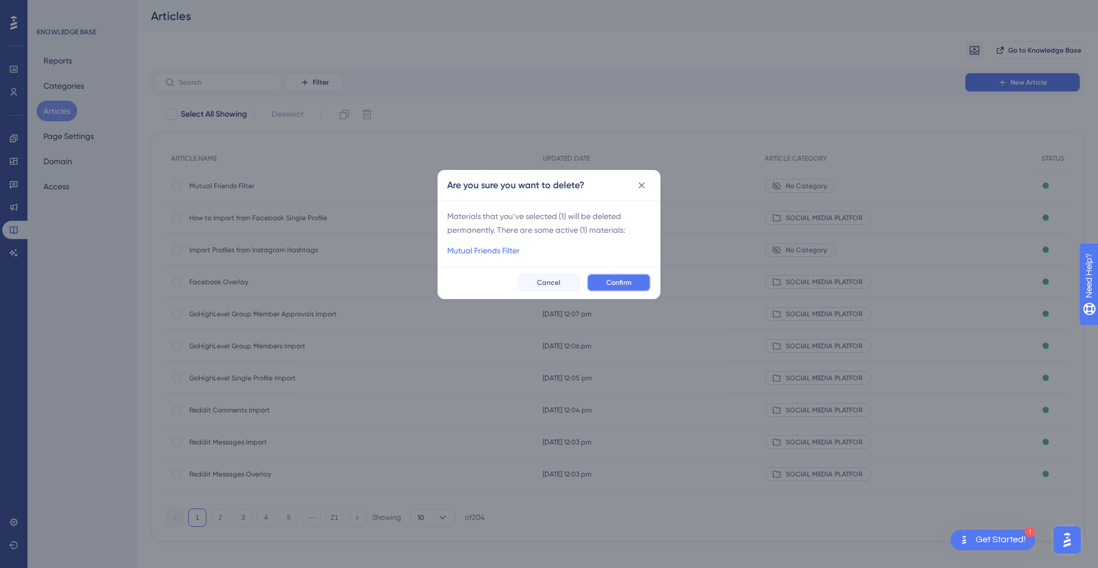
click at [633, 283] on button "Confirm" at bounding box center [619, 282] width 64 height 18
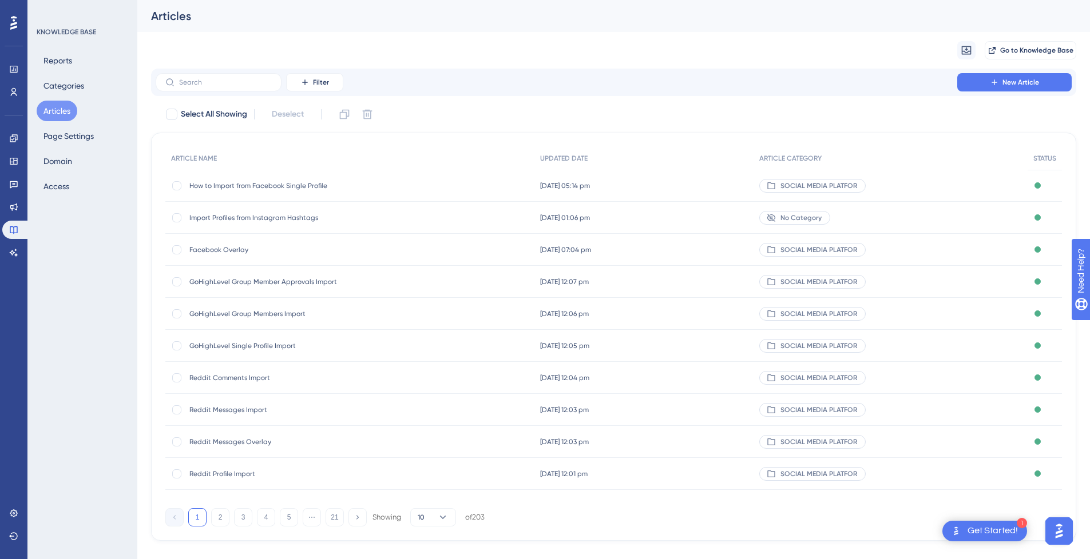
click at [53, 110] on button "Articles" at bounding box center [57, 111] width 41 height 21
